Goal: Task Accomplishment & Management: Manage account settings

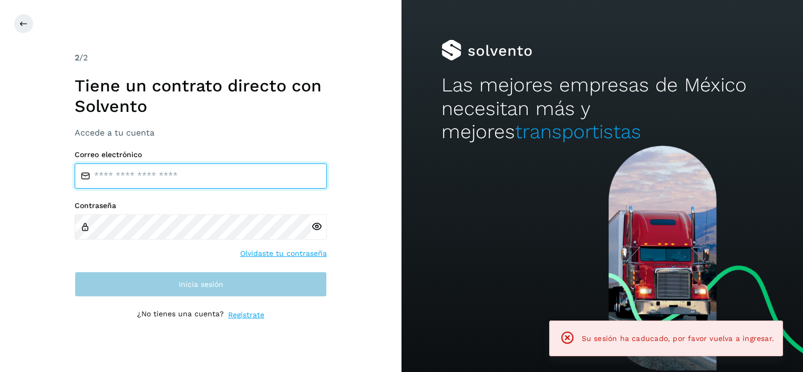
type input "**********"
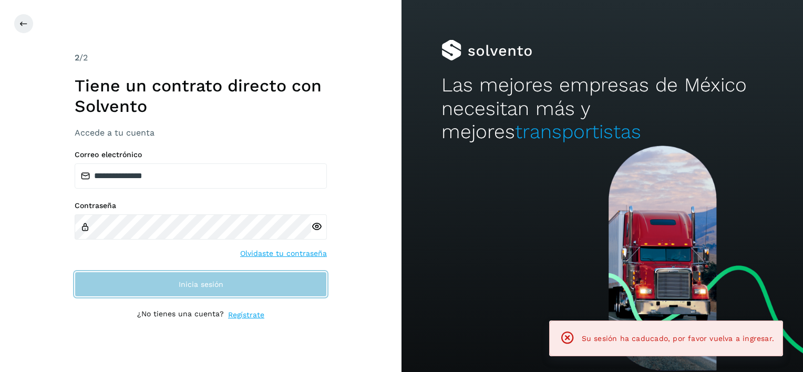
click at [229, 287] on button "Inicia sesión" at bounding box center [201, 284] width 252 height 25
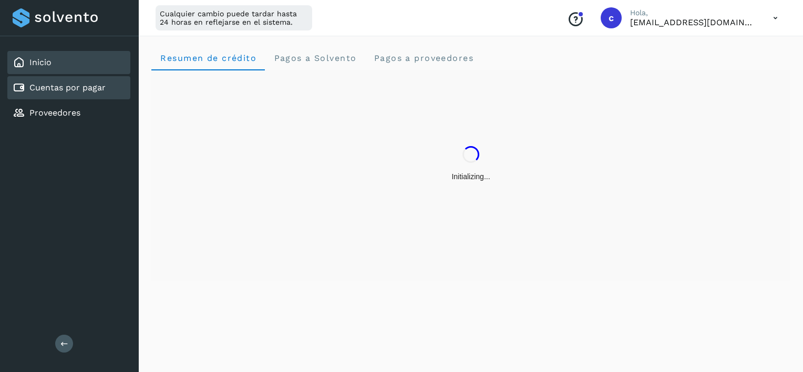
click at [50, 84] on link "Cuentas por pagar" at bounding box center [67, 88] width 76 height 10
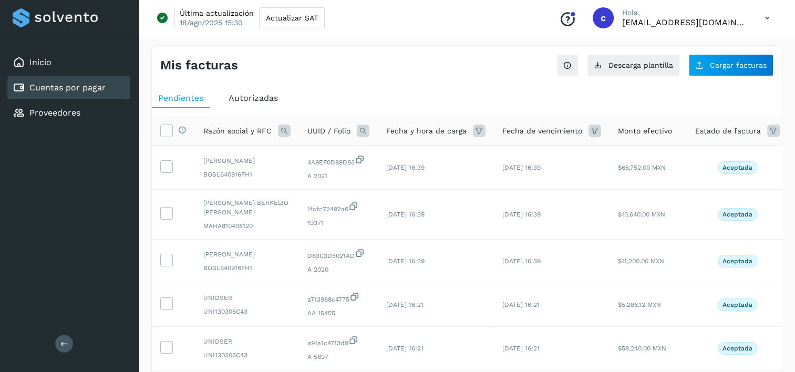
click at [362, 132] on icon at bounding box center [363, 131] width 13 height 13
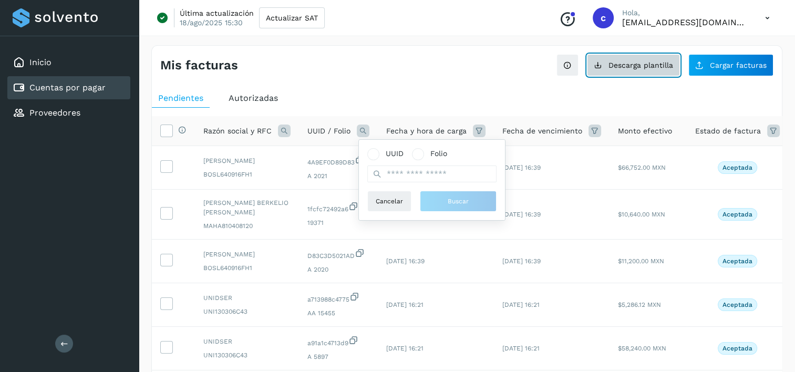
click at [637, 61] on span "Descarga plantilla" at bounding box center [641, 64] width 65 height 7
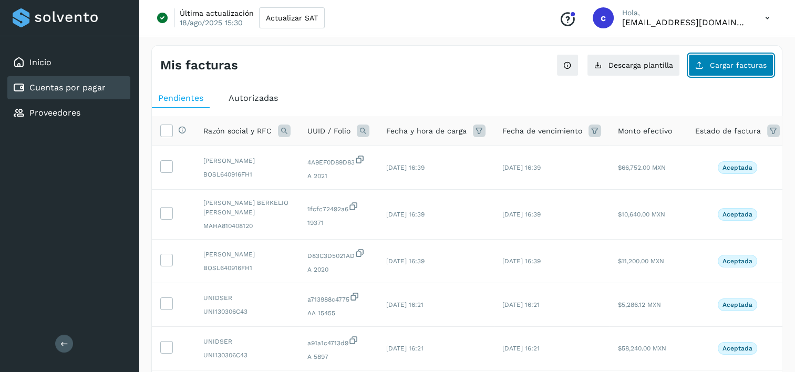
click at [746, 65] on span "Cargar facturas" at bounding box center [738, 64] width 57 height 7
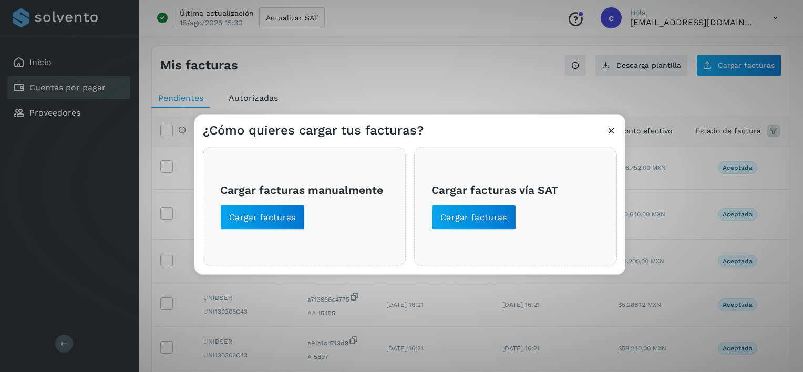
click at [226, 176] on div "Cargar facturas manualmente Cargar facturas" at bounding box center [304, 206] width 203 height 119
click at [263, 195] on h3 "Cargar facturas manualmente" at bounding box center [304, 189] width 168 height 13
click at [273, 223] on button "Cargar facturas" at bounding box center [262, 217] width 85 height 25
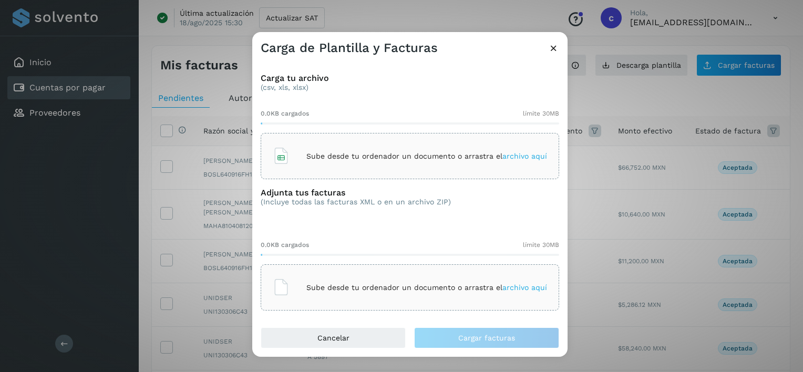
click at [297, 162] on div "Sube desde tu ordenador un documento o arrastra el archivo aquí" at bounding box center [410, 156] width 274 height 28
click at [387, 290] on p "Sube desde tu ordenador un documento o arrastra el archivo aquí" at bounding box center [426, 287] width 241 height 9
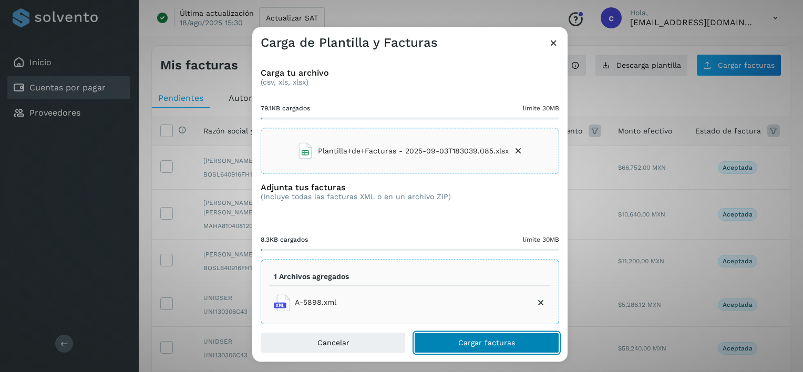
click at [471, 346] on span "Cargar facturas" at bounding box center [486, 342] width 57 height 7
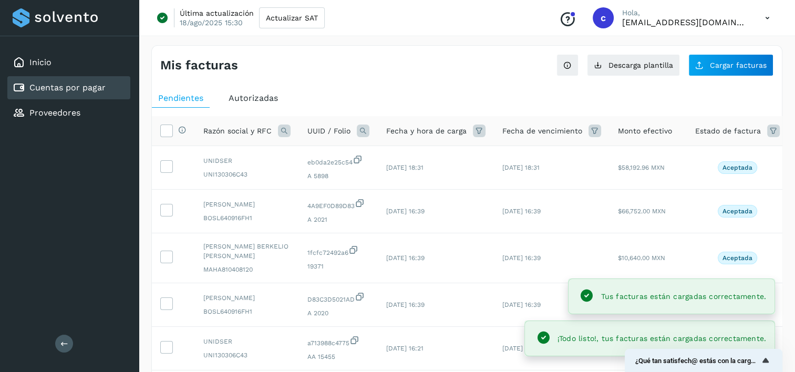
click at [363, 127] on icon at bounding box center [363, 131] width 13 height 13
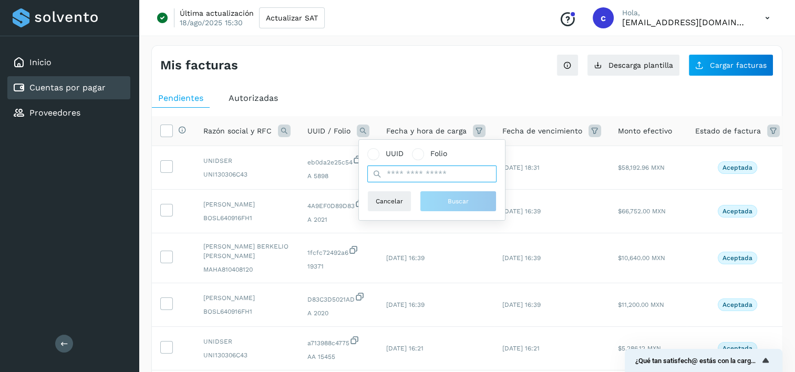
click at [431, 177] on input "text" at bounding box center [431, 174] width 129 height 17
paste input "**********"
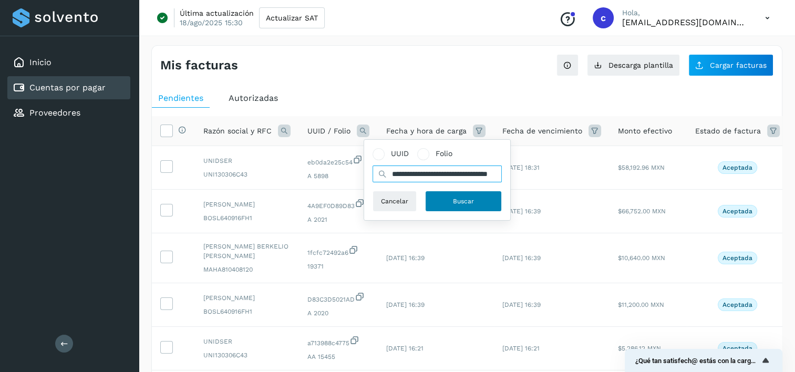
type input "**********"
click at [452, 200] on button "Buscar" at bounding box center [463, 201] width 77 height 21
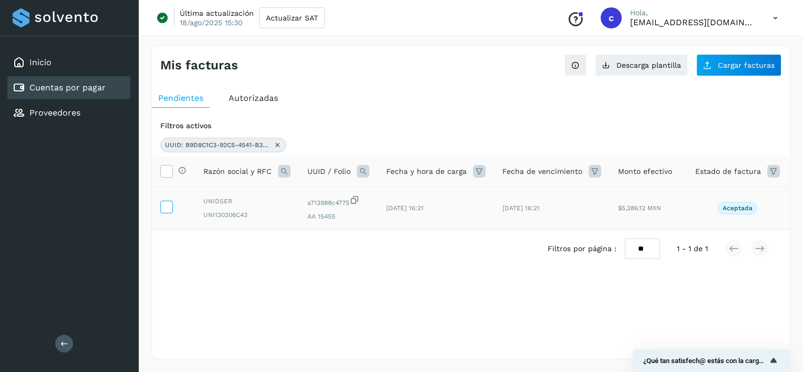
click at [166, 208] on icon at bounding box center [166, 206] width 11 height 11
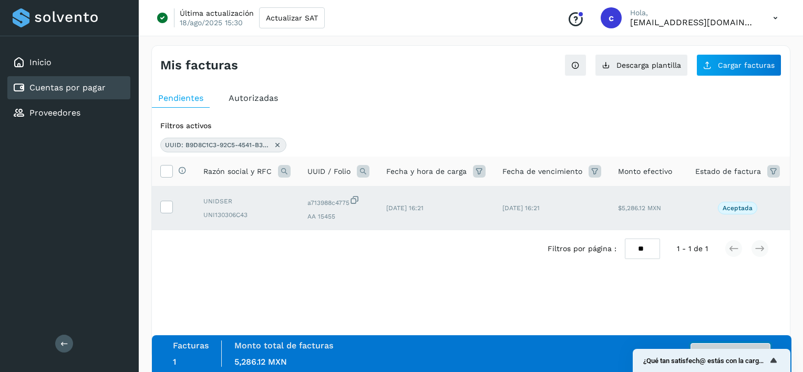
click at [713, 346] on button "Autorizar facturas" at bounding box center [730, 353] width 80 height 21
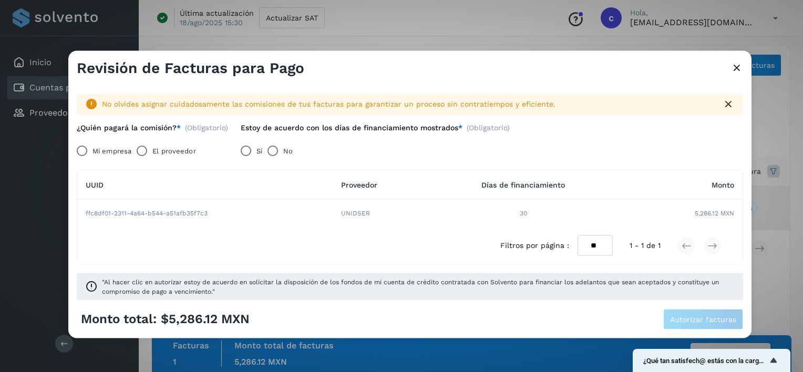
click at [192, 150] on label "El proveedor" at bounding box center [173, 150] width 43 height 21
click at [694, 319] on span "Autorizar facturas" at bounding box center [703, 318] width 66 height 7
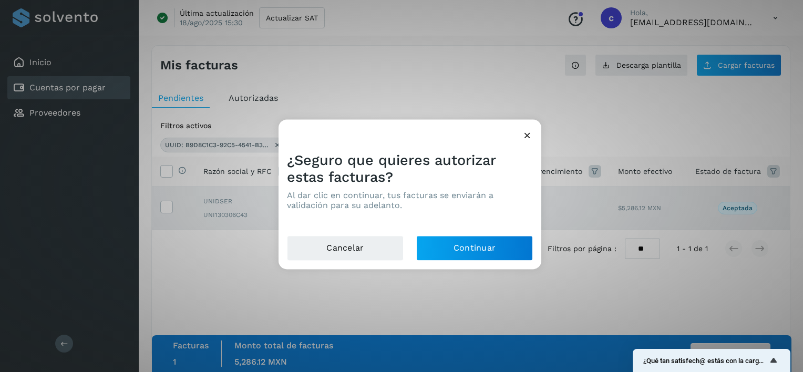
click at [451, 232] on div "¿Seguro que quieres autorizar estas facturas? Al dar clic en continuar, tus fac…" at bounding box center [410, 189] width 263 height 92
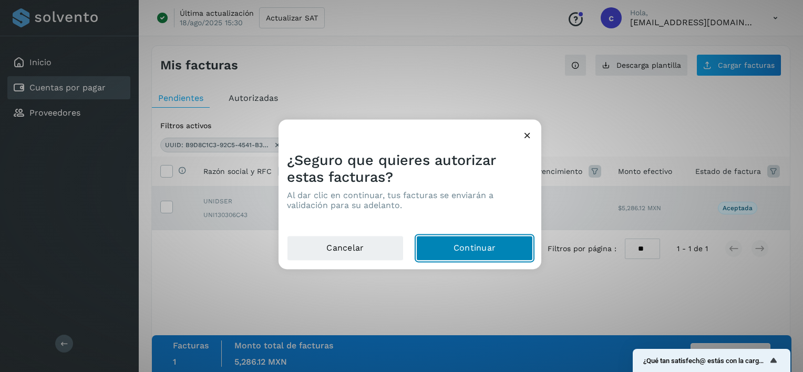
click at [459, 244] on button "Continuar" at bounding box center [474, 248] width 117 height 25
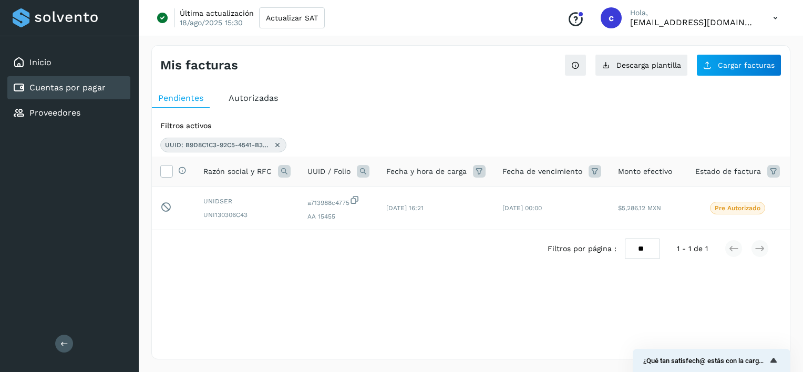
click at [278, 147] on icon at bounding box center [277, 145] width 8 height 8
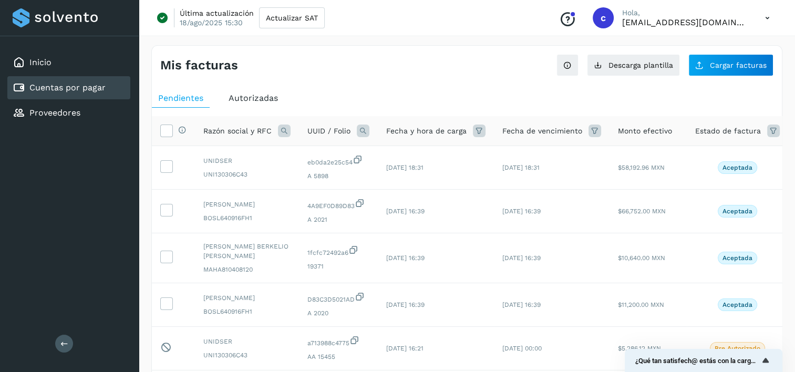
click at [361, 128] on icon at bounding box center [363, 131] width 13 height 13
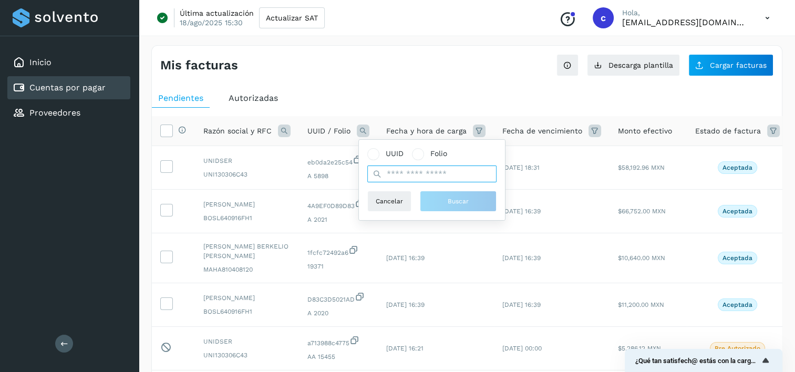
click at [394, 174] on input "text" at bounding box center [431, 174] width 129 height 17
paste input "**********"
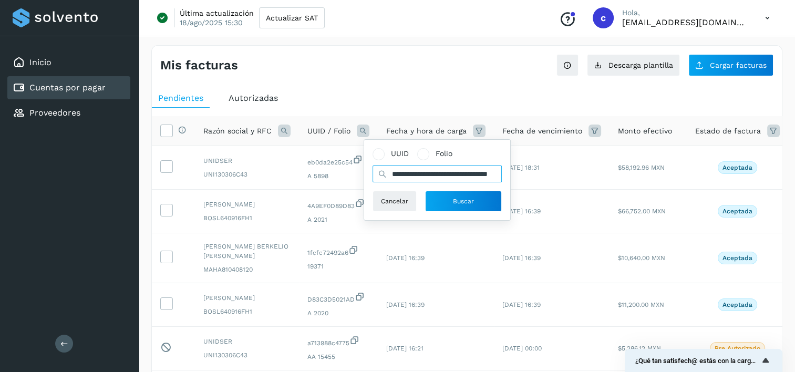
scroll to position [0, 40]
type input "**********"
click at [447, 194] on button "Buscar" at bounding box center [463, 201] width 77 height 21
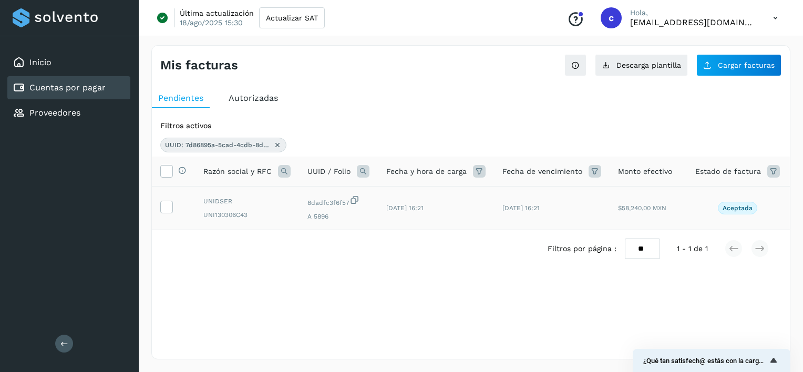
click at [158, 208] on td at bounding box center [173, 209] width 43 height 44
click at [164, 208] on icon at bounding box center [166, 206] width 11 height 11
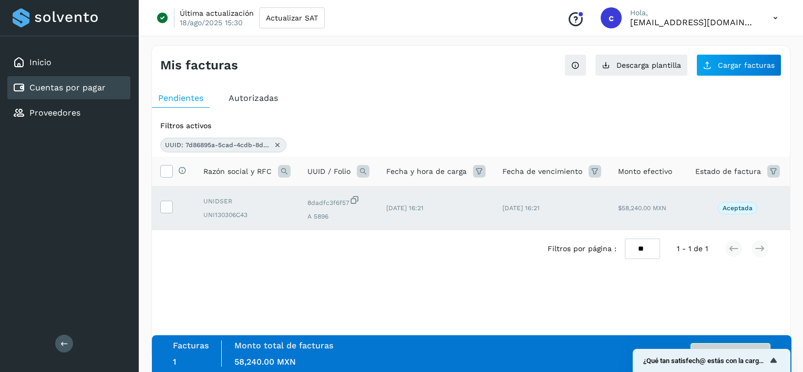
click at [735, 345] on button "Autorizar facturas" at bounding box center [730, 353] width 80 height 21
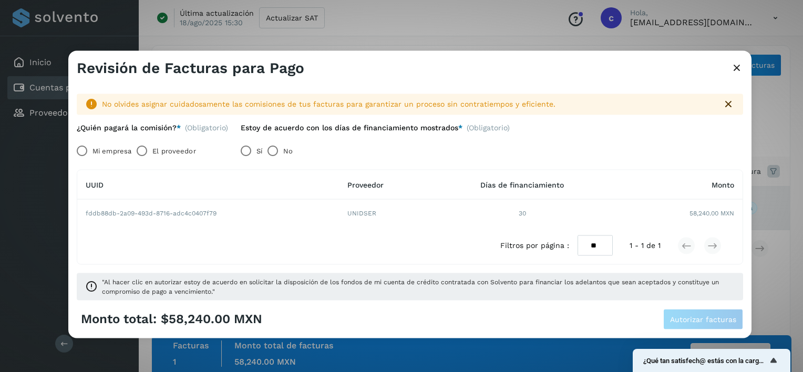
click at [156, 153] on label "El proveedor" at bounding box center [173, 150] width 43 height 21
click at [698, 315] on span "Autorizar facturas" at bounding box center [703, 318] width 66 height 7
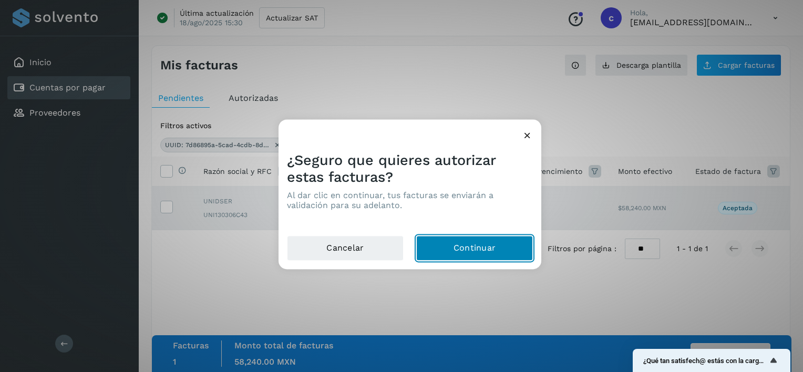
click at [448, 254] on button "Continuar" at bounding box center [474, 248] width 117 height 25
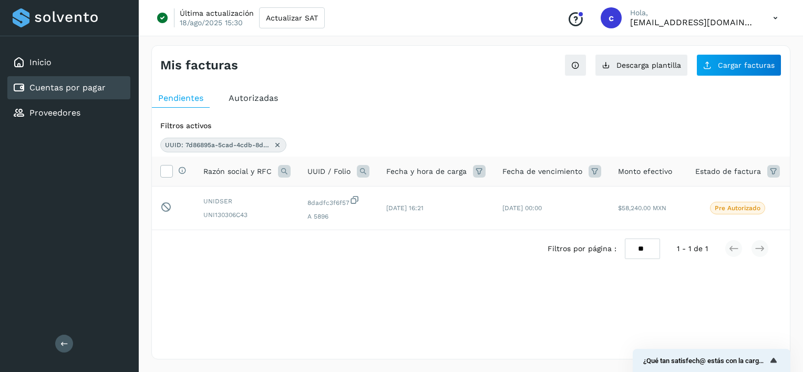
click at [279, 143] on icon at bounding box center [277, 145] width 8 height 8
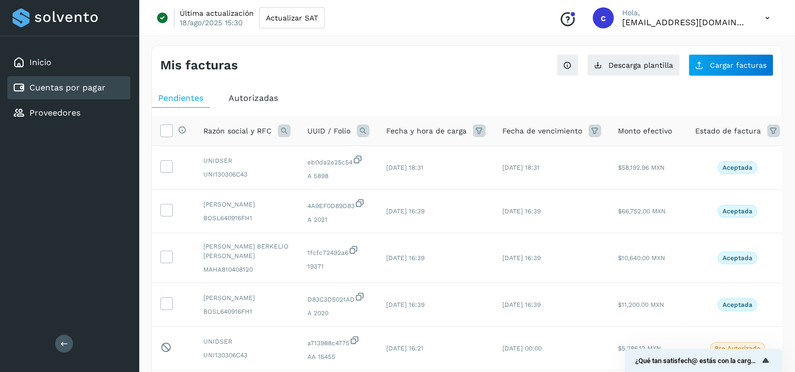
click at [365, 130] on icon at bounding box center [363, 131] width 13 height 13
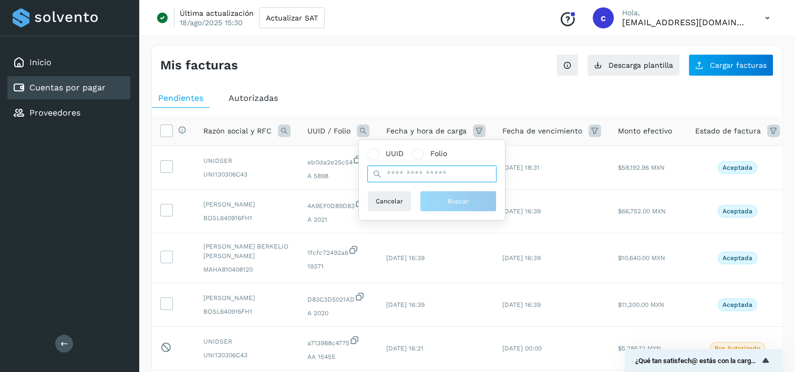
click at [410, 170] on input "text" at bounding box center [431, 174] width 129 height 17
paste input "**********"
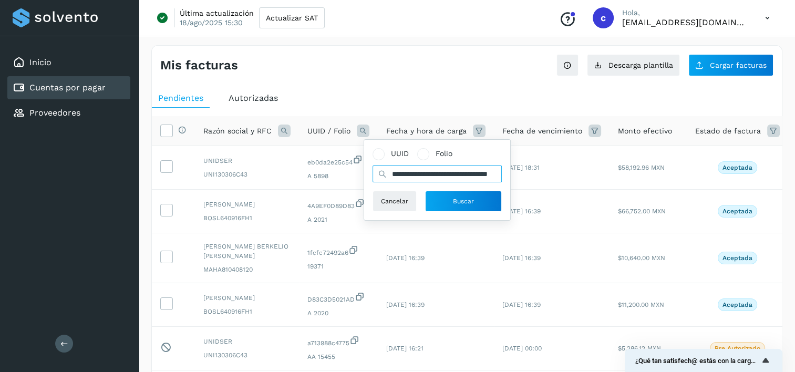
scroll to position [0, 43]
type input "**********"
click at [461, 202] on span "Buscar" at bounding box center [463, 201] width 21 height 9
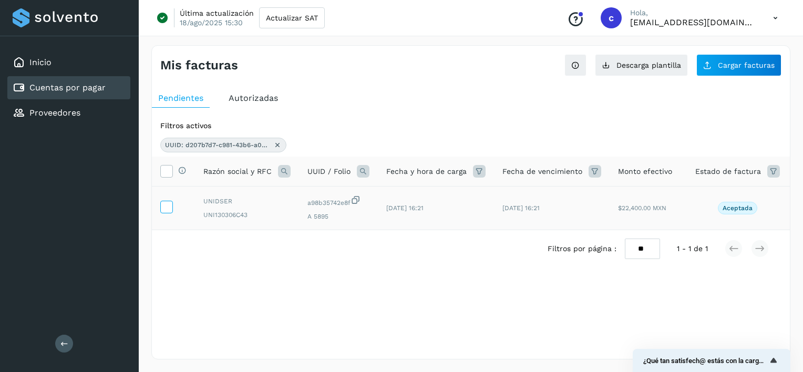
click at [167, 208] on icon at bounding box center [166, 206] width 11 height 11
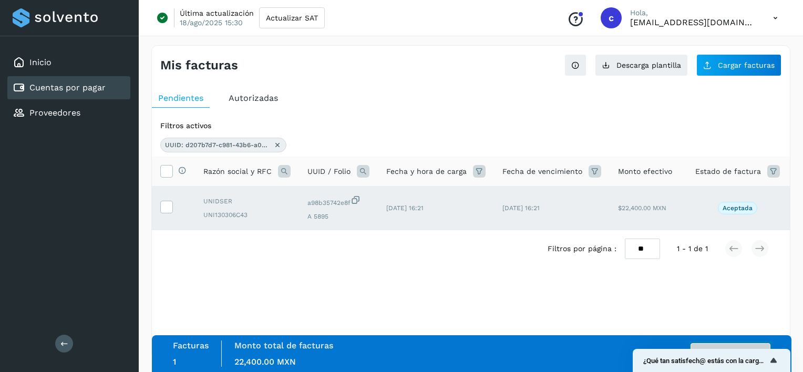
click at [702, 347] on button "Autorizar facturas" at bounding box center [730, 353] width 80 height 21
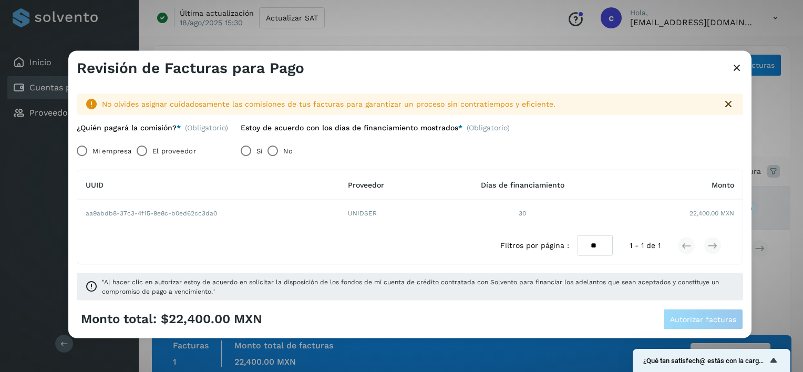
click at [163, 153] on label "El proveedor" at bounding box center [173, 150] width 43 height 21
click at [679, 321] on span "Autorizar facturas" at bounding box center [703, 318] width 66 height 7
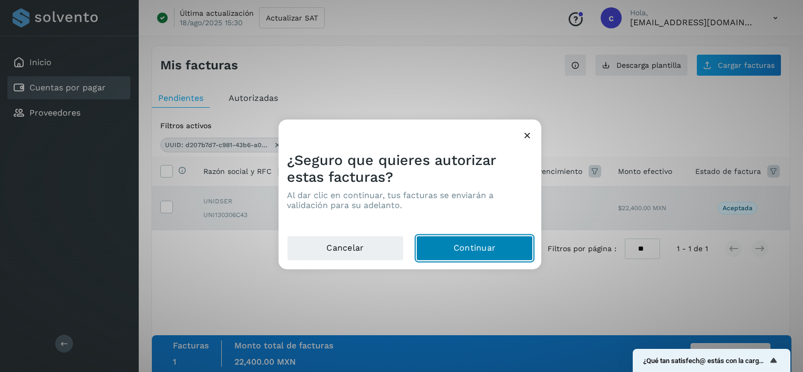
click at [504, 239] on button "Continuar" at bounding box center [474, 248] width 117 height 25
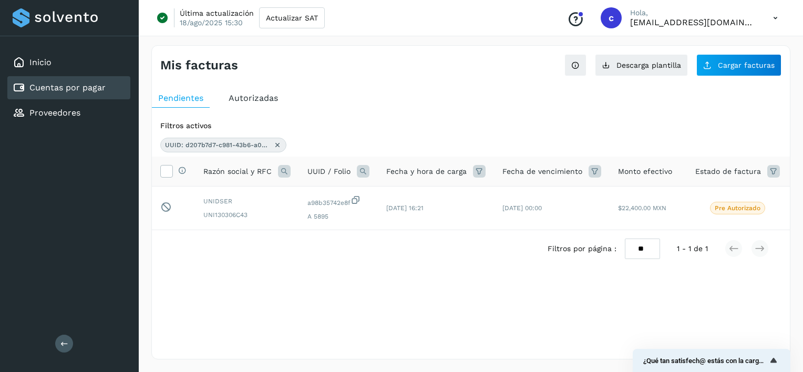
click at [275, 147] on icon at bounding box center [277, 145] width 8 height 8
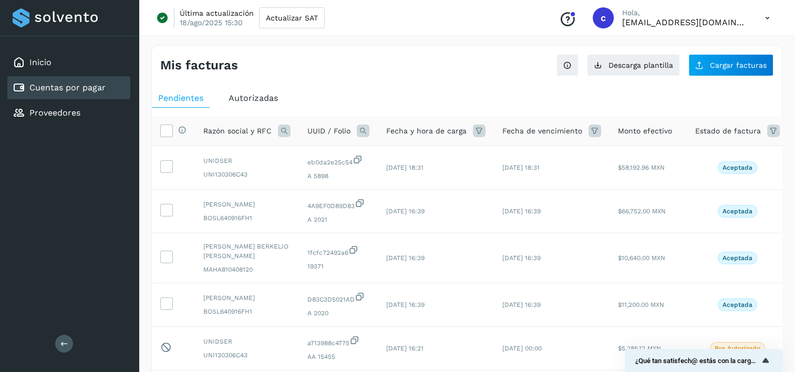
click at [353, 130] on div "UUID / Folio" at bounding box center [338, 131] width 62 height 13
click at [355, 130] on div "UUID / Folio" at bounding box center [338, 131] width 62 height 13
click at [357, 131] on icon at bounding box center [363, 131] width 13 height 13
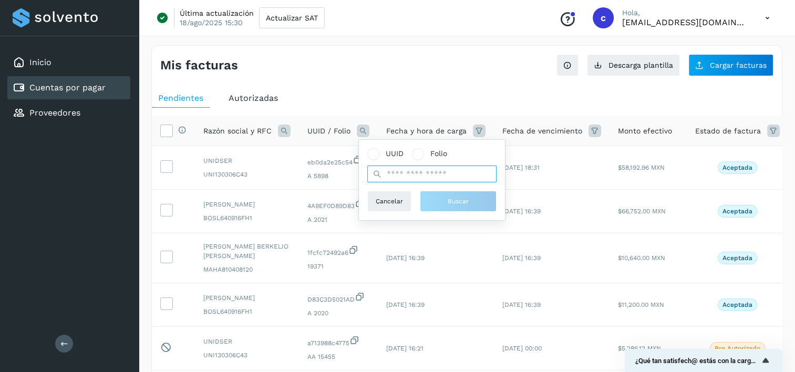
click at [409, 170] on input "text" at bounding box center [431, 174] width 129 height 17
paste input "**********"
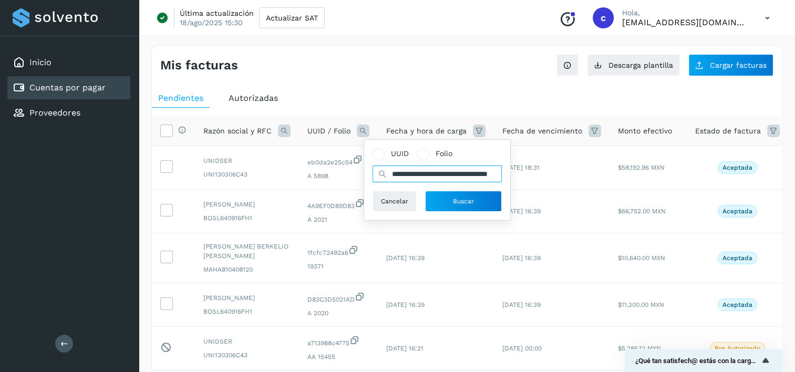
scroll to position [0, 44]
type input "**********"
click at [458, 201] on span "Buscar" at bounding box center [463, 201] width 21 height 9
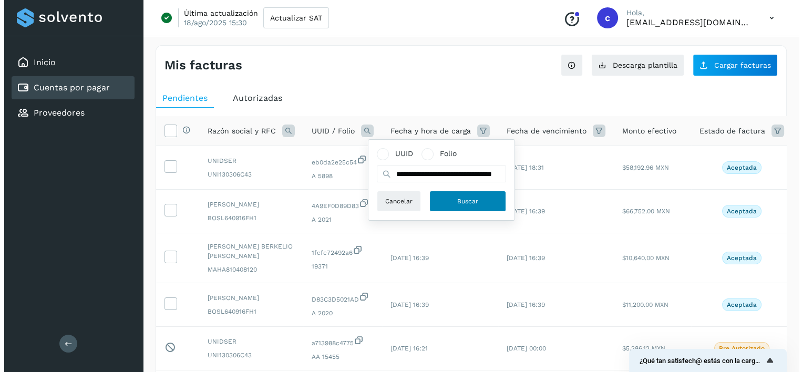
scroll to position [0, 0]
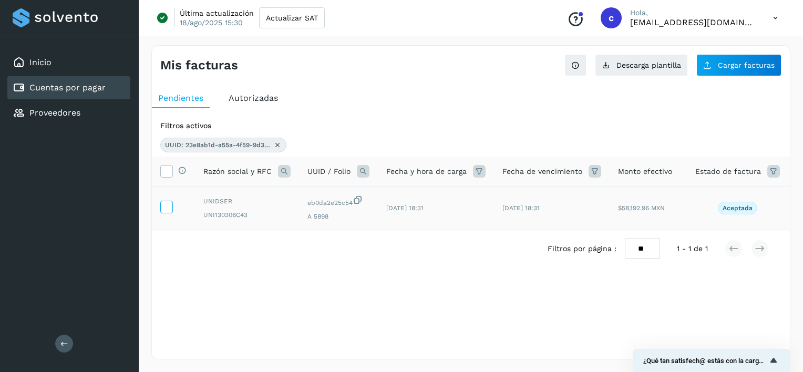
click at [162, 208] on icon at bounding box center [166, 206] width 11 height 11
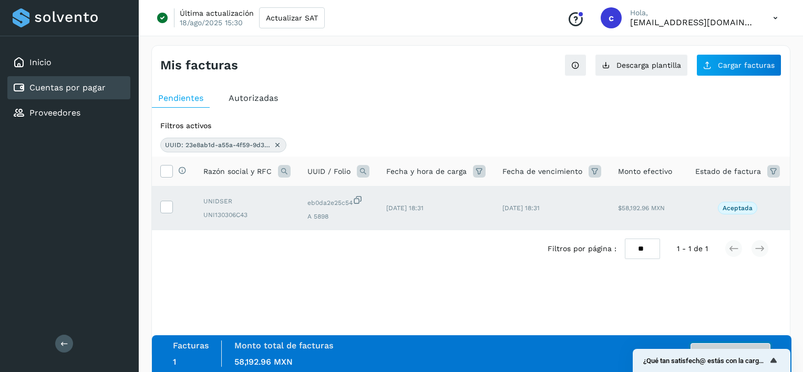
click at [730, 345] on button "Autorizar facturas" at bounding box center [730, 353] width 80 height 21
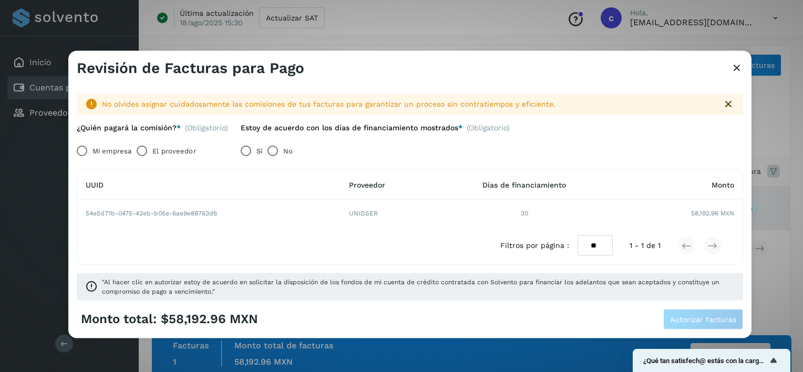
click at [193, 153] on label "El proveedor" at bounding box center [173, 150] width 43 height 21
click at [707, 325] on button "Autorizar facturas" at bounding box center [703, 318] width 80 height 21
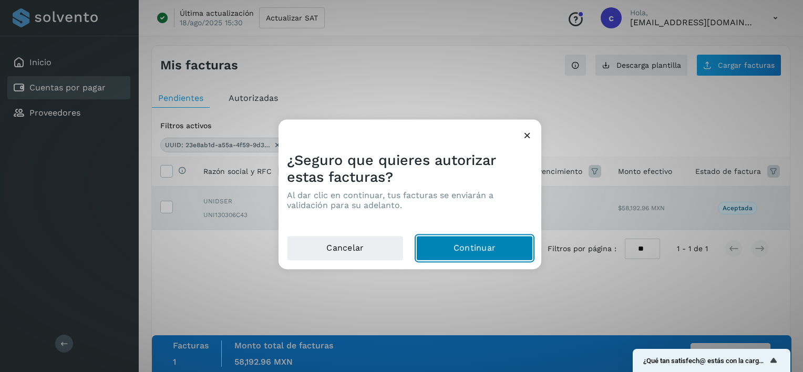
click at [489, 242] on button "Continuar" at bounding box center [474, 248] width 117 height 25
